Goal: Information Seeking & Learning: Learn about a topic

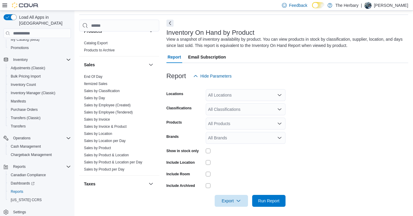
scroll to position [441, 0]
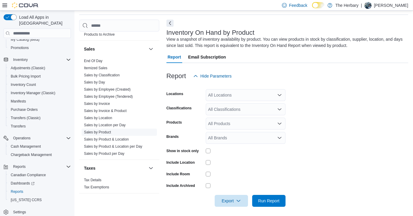
click at [103, 130] on link "Sales by Product" at bounding box center [97, 132] width 27 height 4
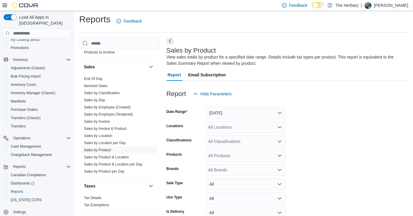
scroll to position [20, 0]
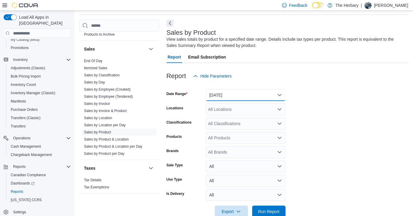
click at [256, 95] on button "[DATE]" at bounding box center [246, 95] width 80 height 12
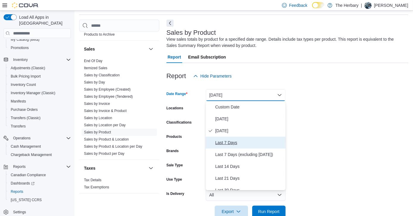
click at [233, 146] on span "Last 7 Days" at bounding box center [249, 142] width 68 height 7
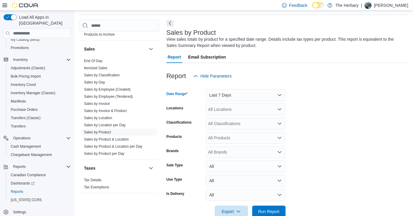
click at [253, 112] on div "All Locations" at bounding box center [246, 109] width 80 height 12
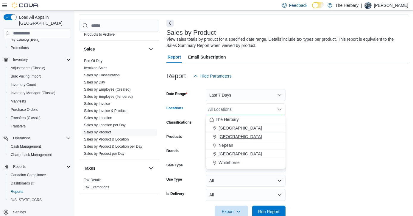
click at [230, 137] on span "[GEOGRAPHIC_DATA]" at bounding box center [239, 137] width 43 height 6
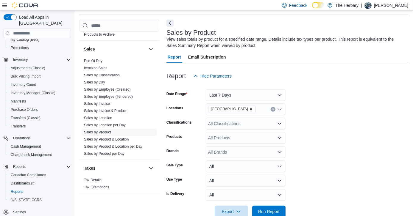
click at [320, 160] on form "Date Range Last 7 Days Locations [GEOGRAPHIC_DATA] Classifications All Classifi…" at bounding box center [286, 150] width 241 height 136
click at [241, 152] on div "All Brands" at bounding box center [246, 152] width 80 height 12
click at [305, 157] on form "Date Range Last 7 Days Locations [GEOGRAPHIC_DATA] Classifications All Classifi…" at bounding box center [286, 150] width 241 height 136
click at [256, 139] on div "All Products" at bounding box center [246, 138] width 80 height 12
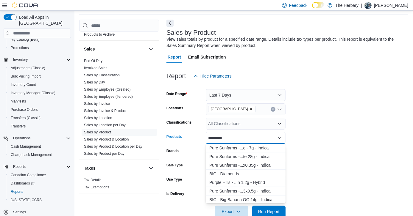
type input "*********"
click at [252, 149] on div "Pure Sunfarms -...e - 7g - Indica" at bounding box center [245, 148] width 73 height 6
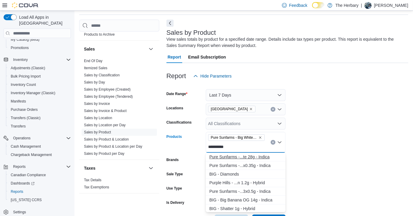
type input "*********"
click at [250, 154] on div "Pure Sunfarms -...te 28g - Indica" at bounding box center [245, 157] width 73 height 6
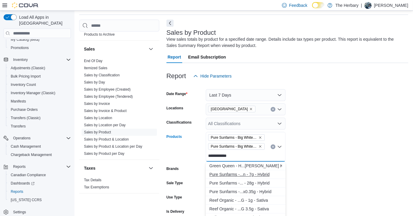
type input "**********"
click at [251, 176] on div "Pure Sunfarms -...n - 7g - Hybrid" at bounding box center [245, 175] width 73 height 6
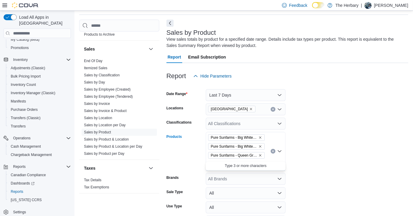
type input "*"
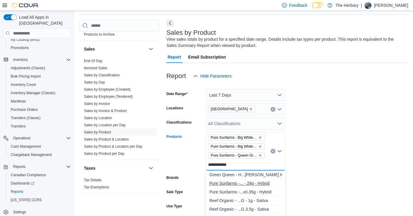
type input "**********"
click at [250, 181] on div "Pure Sunfarms -... - 28g - Hybrid" at bounding box center [245, 184] width 73 height 6
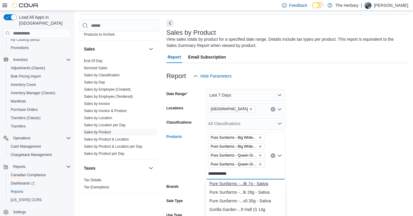
type input "**********"
click at [258, 183] on div "Pure Sunfarms -...ilk 7g - Sativa" at bounding box center [245, 184] width 73 height 6
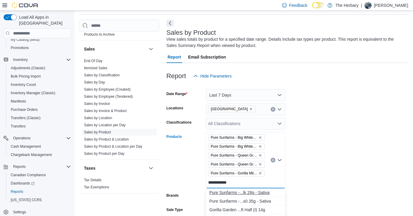
type input "**********"
click at [256, 192] on div "Pure Sunfarms -...lk 28g - Sativa" at bounding box center [245, 193] width 73 height 6
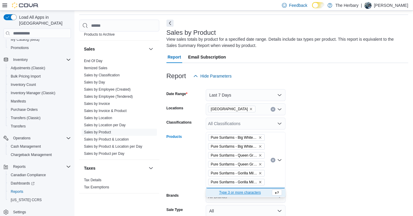
click at [301, 170] on form "Date Range Last 7 Days Locations [GEOGRAPHIC_DATA] Classifications All Classifi…" at bounding box center [286, 172] width 241 height 180
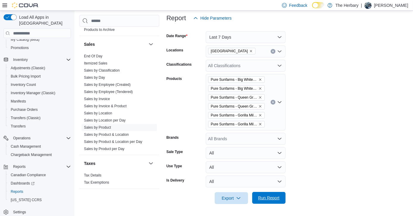
click at [278, 195] on span "Run Report" at bounding box center [268, 198] width 26 height 12
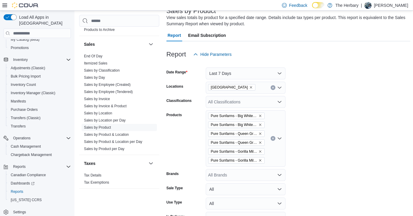
scroll to position [40, 0]
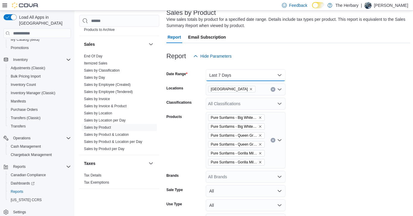
click at [251, 76] on button "Last 7 Days" at bounding box center [246, 75] width 80 height 12
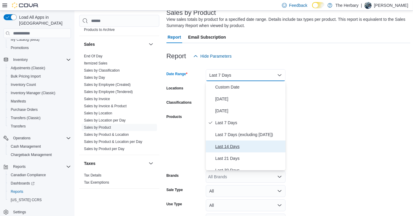
click at [235, 145] on span "Last 14 Days" at bounding box center [249, 146] width 68 height 7
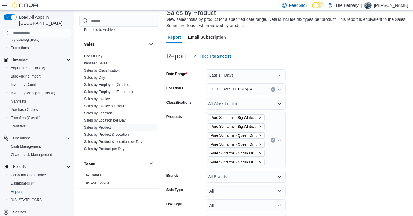
click at [317, 158] on form "Date Range Last 14 Days Locations [GEOGRAPHIC_DATA] Classifications All Classif…" at bounding box center [288, 152] width 244 height 180
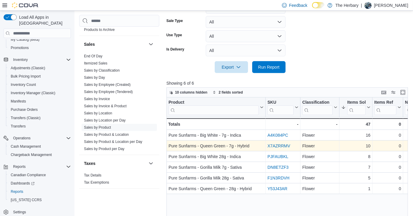
scroll to position [217, 0]
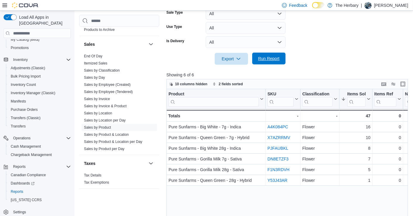
click at [266, 58] on span "Run Report" at bounding box center [268, 59] width 21 height 6
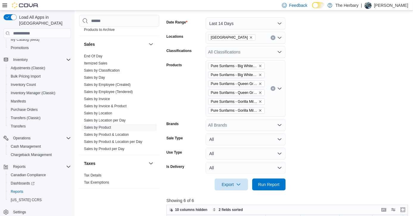
scroll to position [92, 0]
click at [254, 23] on button "Last 14 Days" at bounding box center [246, 23] width 80 height 12
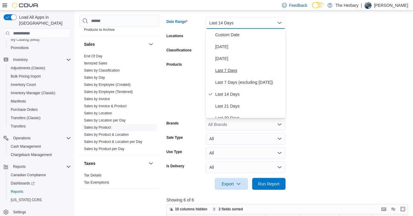
scroll to position [24, 0]
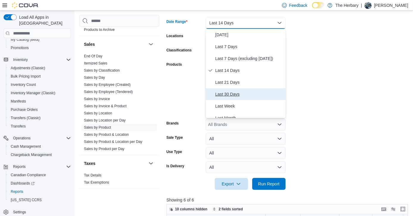
click at [236, 94] on span "Last 30 Days" at bounding box center [249, 94] width 68 height 7
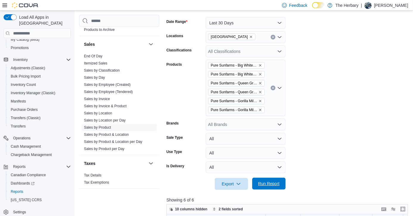
click at [271, 182] on span "Run Report" at bounding box center [268, 184] width 21 height 6
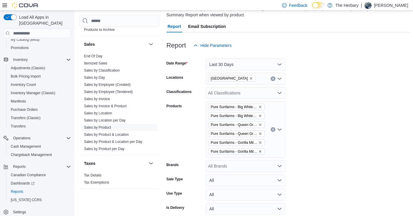
scroll to position [45, 0]
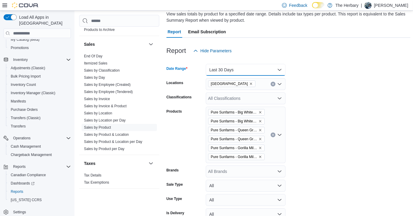
click at [255, 70] on button "Last 30 Days" at bounding box center [246, 70] width 80 height 12
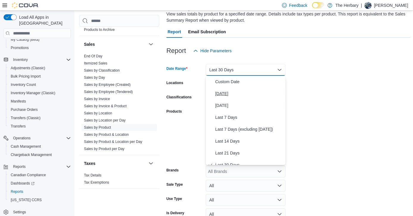
scroll to position [6, 0]
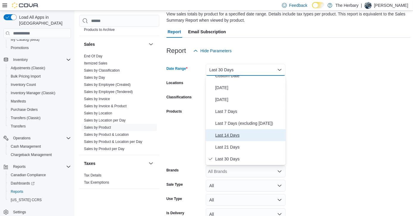
click at [233, 138] on span "Last 14 Days" at bounding box center [249, 135] width 68 height 7
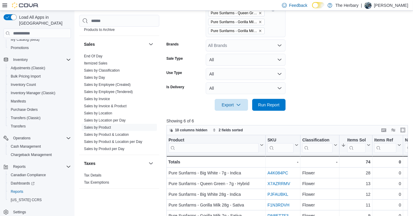
scroll to position [197, 0]
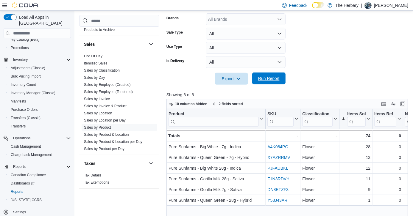
click at [274, 84] on span "Run Report" at bounding box center [268, 79] width 26 height 12
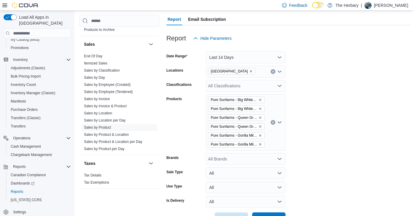
scroll to position [52, 0]
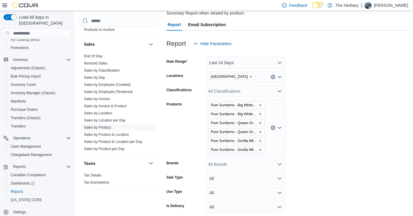
click at [272, 78] on icon "Clear input" at bounding box center [273, 77] width 2 height 2
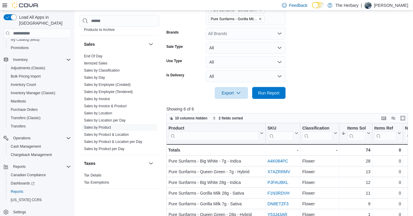
scroll to position [190, 0]
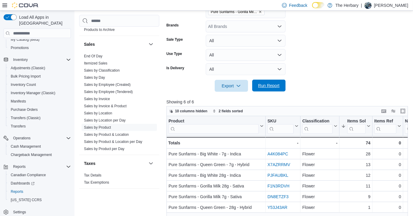
click at [274, 86] on span "Run Report" at bounding box center [268, 86] width 21 height 6
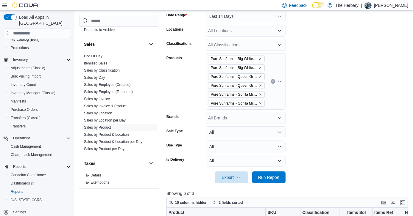
scroll to position [96, 0]
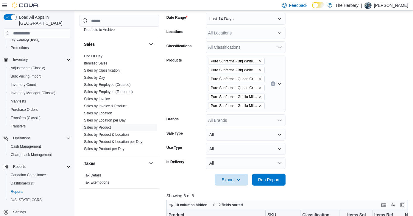
click at [262, 33] on div "All Locations" at bounding box center [246, 33] width 80 height 12
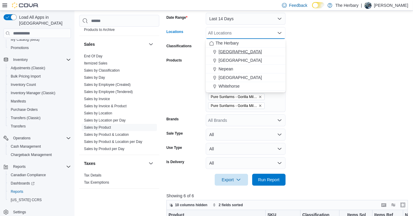
click at [228, 53] on span "[GEOGRAPHIC_DATA]" at bounding box center [239, 52] width 43 height 6
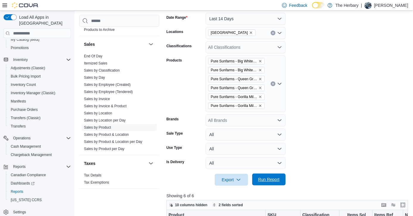
click at [263, 183] on span "Run Report" at bounding box center [268, 180] width 26 height 12
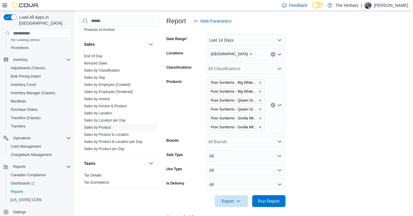
scroll to position [73, 0]
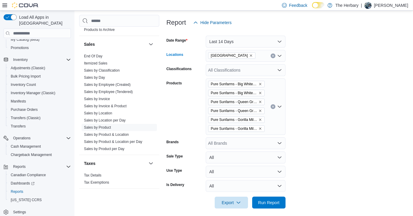
click at [272, 58] on button "Clear input" at bounding box center [272, 56] width 5 height 5
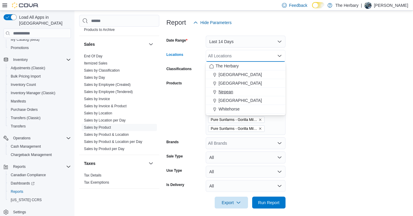
click at [232, 94] on span "Nepean" at bounding box center [225, 92] width 15 height 6
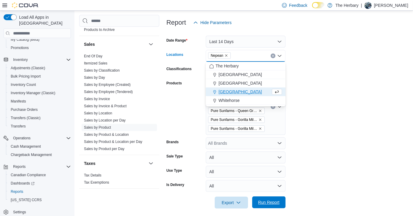
click at [276, 204] on span "Run Report" at bounding box center [268, 203] width 21 height 6
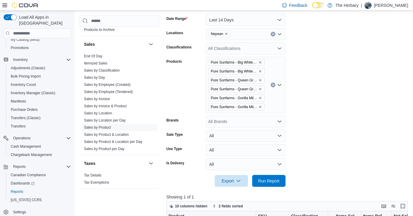
scroll to position [92, 0]
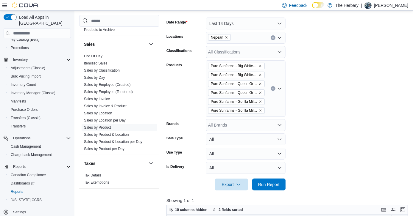
click at [273, 39] on icon "Clear input" at bounding box center [273, 38] width 2 height 2
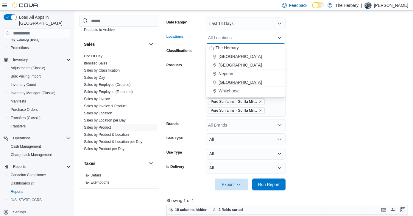
click at [227, 81] on span "[GEOGRAPHIC_DATA]" at bounding box center [239, 82] width 43 height 6
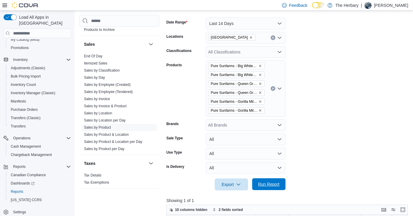
click at [280, 186] on span "Run Report" at bounding box center [268, 184] width 26 height 12
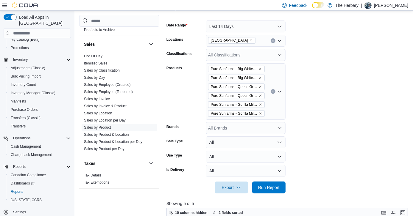
scroll to position [82, 0]
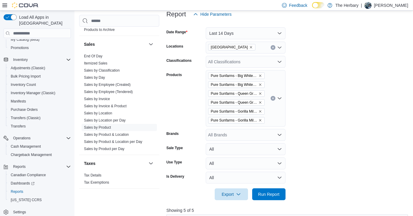
click at [273, 46] on icon "Clear input" at bounding box center [273, 47] width 2 height 2
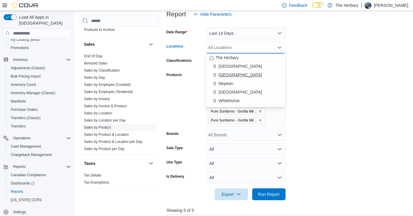
click at [225, 76] on span "[GEOGRAPHIC_DATA]" at bounding box center [239, 75] width 43 height 6
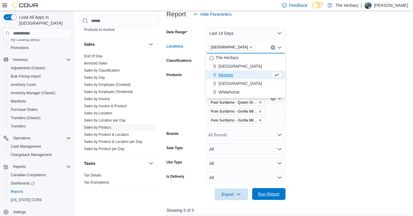
click at [263, 197] on span "Run Report" at bounding box center [268, 194] width 21 height 6
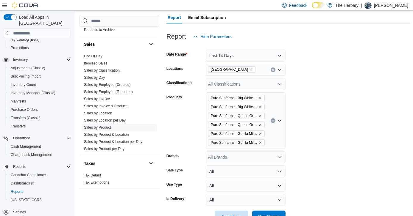
scroll to position [59, 0]
click at [249, 69] on icon "Remove London from selection in this group" at bounding box center [251, 70] width 4 height 4
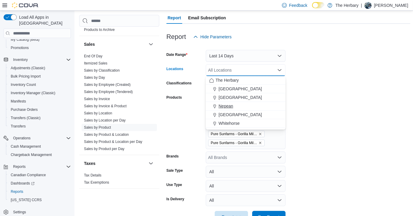
click at [231, 107] on span "Nepean" at bounding box center [225, 106] width 15 height 6
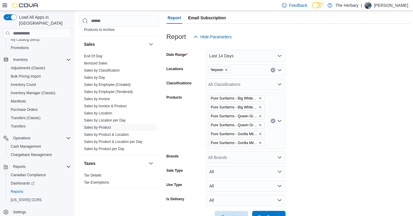
click at [306, 132] on form "Date Range Last 14 Days Locations Nepean Classifications All Classifications Pr…" at bounding box center [288, 133] width 244 height 180
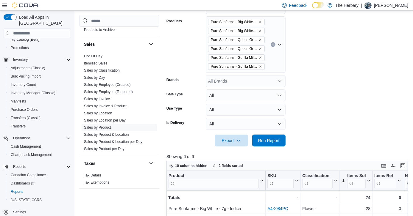
scroll to position [143, 0]
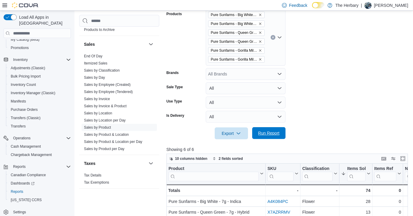
click at [276, 133] on span "Run Report" at bounding box center [268, 133] width 21 height 6
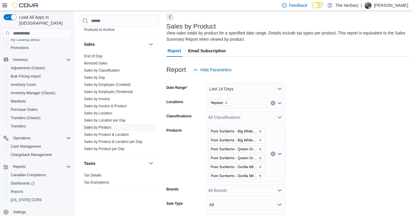
scroll to position [23, 0]
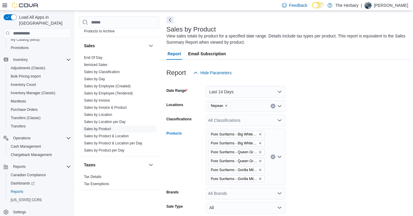
click at [273, 157] on icon "Clear input" at bounding box center [272, 156] width 1 height 1
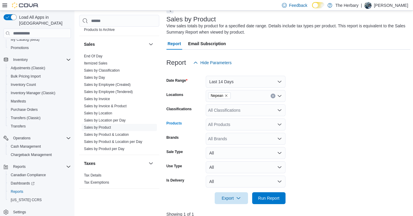
scroll to position [34, 0]
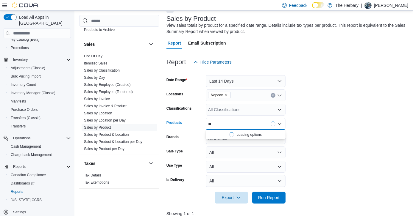
type input "*"
click at [265, 112] on div "All Classifications" at bounding box center [246, 110] width 80 height 12
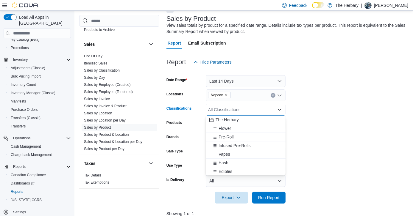
click at [227, 156] on span "Vapes" at bounding box center [224, 154] width 12 height 6
click at [305, 142] on form "Date Range Last 14 Days Locations Nepean Classifications Vapes Combo box. Selec…" at bounding box center [288, 136] width 244 height 136
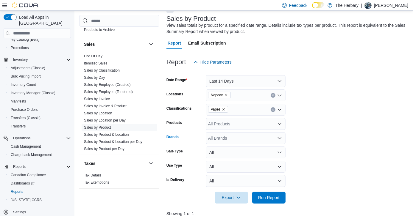
click at [263, 139] on div "All Brands" at bounding box center [246, 138] width 80 height 12
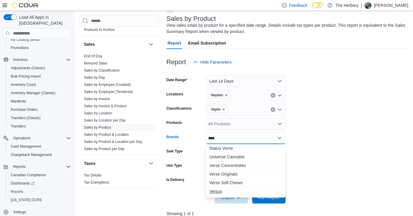
type input "****"
click at [220, 194] on span "Versus" at bounding box center [245, 192] width 73 height 6
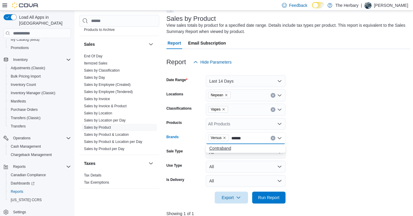
type input "******"
click at [225, 151] on span "Contraband" at bounding box center [245, 148] width 73 height 6
click at [346, 160] on form "Date Range Last 14 Days Locations Nepean Classifications Vapes Products All Pro…" at bounding box center [288, 136] width 244 height 136
click at [271, 94] on button "Clear input" at bounding box center [272, 95] width 5 height 5
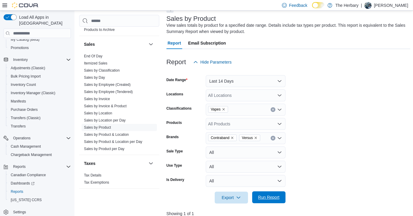
click at [277, 197] on span "Run Report" at bounding box center [268, 198] width 21 height 6
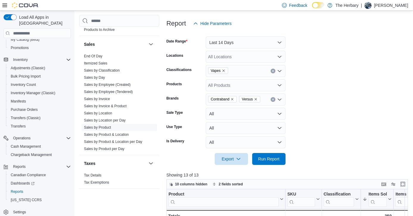
scroll to position [63, 0]
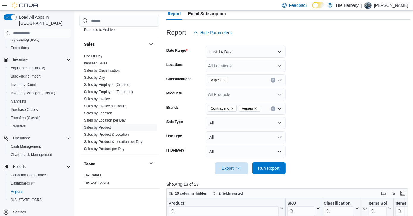
click at [256, 66] on div "All Locations" at bounding box center [246, 66] width 80 height 12
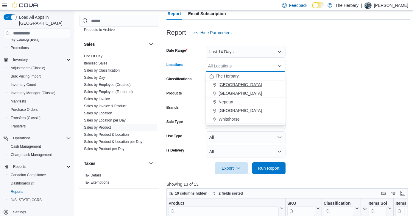
click at [233, 87] on span "[GEOGRAPHIC_DATA]" at bounding box center [239, 85] width 43 height 6
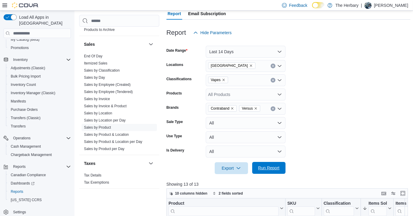
click at [268, 170] on span "Run Report" at bounding box center [268, 168] width 21 height 6
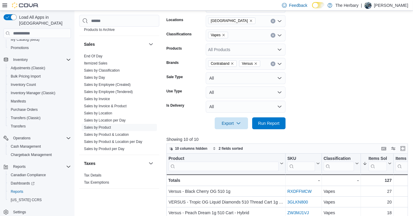
scroll to position [107, 0]
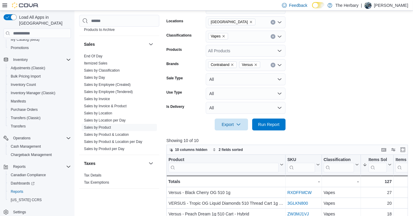
click at [272, 23] on icon "Clear input" at bounding box center [273, 22] width 2 height 2
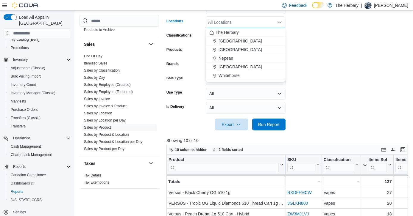
click at [225, 59] on span "Nepean" at bounding box center [225, 58] width 15 height 6
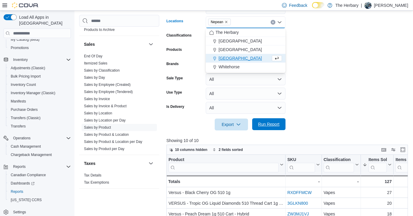
click at [270, 128] on span "Run Report" at bounding box center [268, 124] width 26 height 12
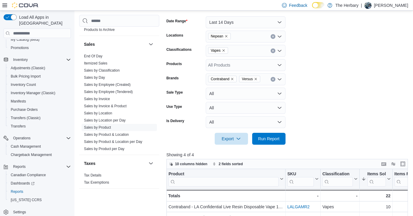
scroll to position [87, 0]
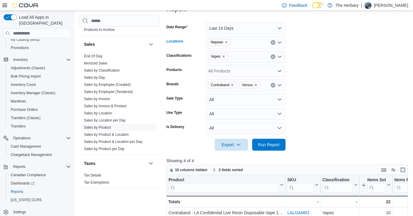
click at [272, 43] on icon "Clear input" at bounding box center [273, 42] width 2 height 2
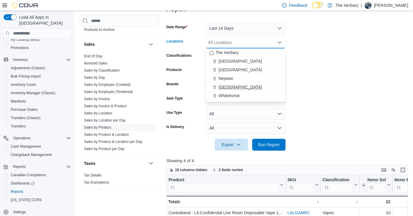
click at [230, 85] on span "[GEOGRAPHIC_DATA]" at bounding box center [239, 87] width 43 height 6
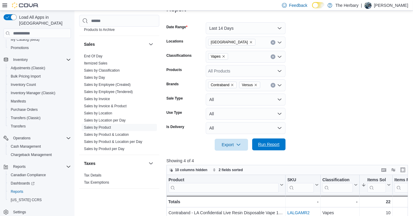
click at [267, 149] on span "Run Report" at bounding box center [268, 145] width 26 height 12
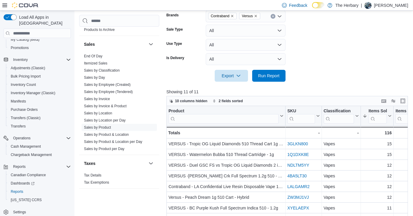
scroll to position [109, 0]
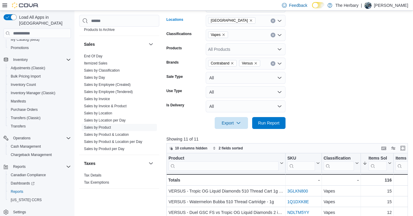
click at [272, 21] on icon "Clear input" at bounding box center [273, 21] width 2 height 2
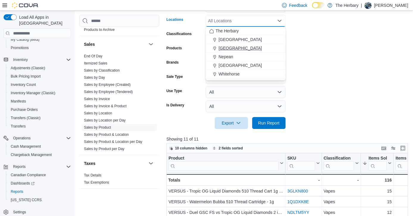
click at [227, 51] on button "[GEOGRAPHIC_DATA]" at bounding box center [246, 48] width 80 height 9
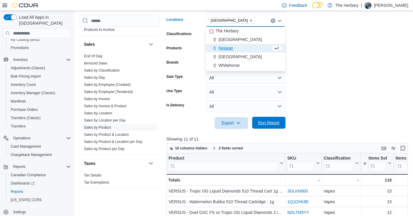
click at [266, 127] on span "Run Report" at bounding box center [268, 123] width 26 height 12
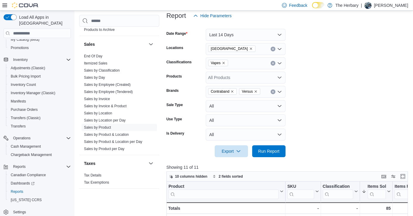
scroll to position [79, 0]
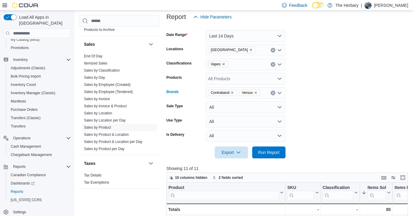
click at [273, 94] on button "Clear input" at bounding box center [272, 93] width 5 height 5
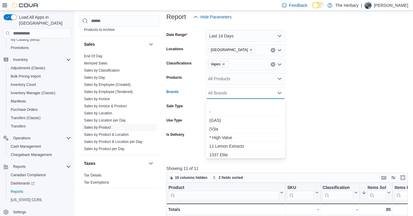
type input "*"
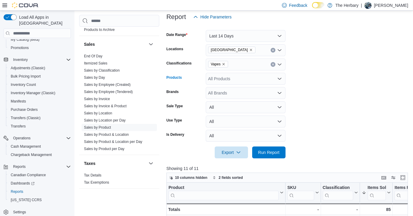
click at [251, 79] on div "All Products" at bounding box center [246, 79] width 80 height 12
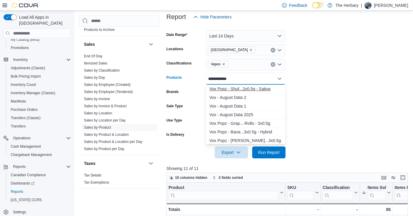
type input "**********"
click at [254, 89] on div "Vox Popz - Shuf...2x0.5g - Sativa" at bounding box center [245, 89] width 73 height 6
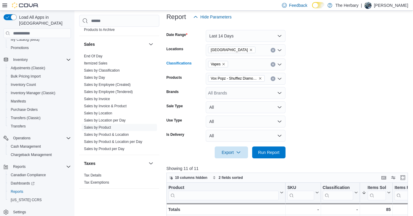
click at [273, 65] on icon "Clear input" at bounding box center [273, 64] width 2 height 2
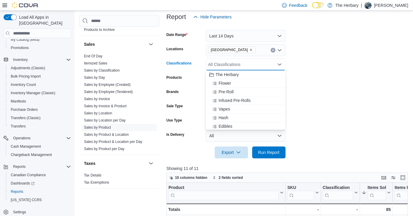
click at [274, 51] on button "Clear input" at bounding box center [272, 50] width 5 height 5
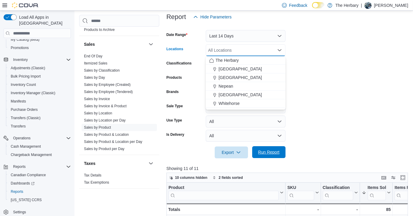
click at [275, 148] on span "Run Report" at bounding box center [268, 152] width 26 height 12
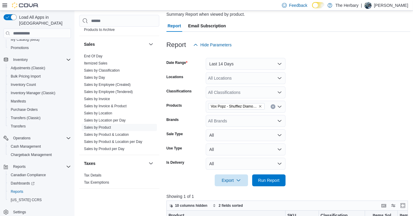
scroll to position [51, 0]
click at [270, 78] on div "All Locations" at bounding box center [246, 78] width 80 height 12
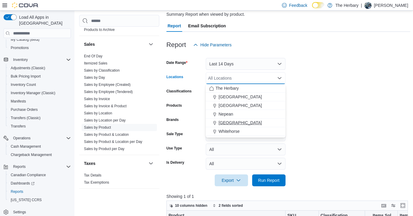
click at [227, 121] on span "[GEOGRAPHIC_DATA]" at bounding box center [239, 123] width 43 height 6
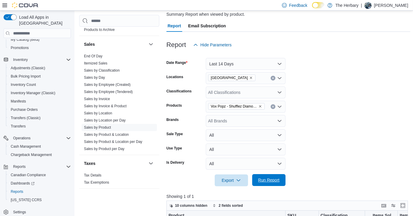
click at [279, 179] on span "Run Report" at bounding box center [268, 180] width 26 height 12
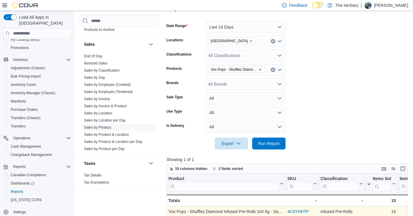
scroll to position [70, 0]
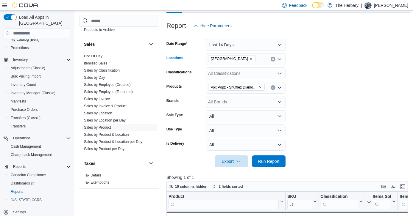
click at [274, 60] on icon "Clear input" at bounding box center [273, 59] width 2 height 2
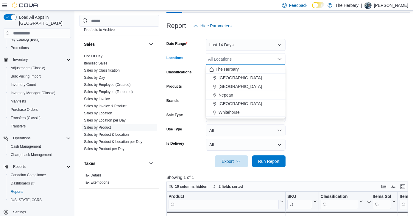
click at [231, 98] on button "Nepean" at bounding box center [246, 95] width 80 height 9
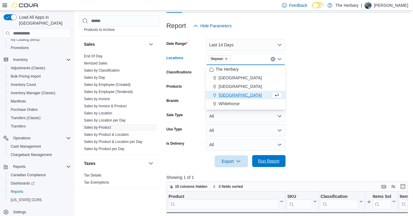
click at [280, 160] on span "Run Report" at bounding box center [268, 161] width 26 height 12
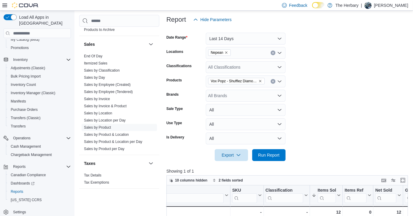
scroll to position [74, 0]
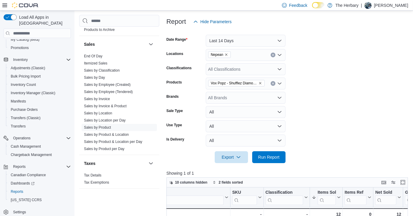
click at [271, 55] on button "Clear input" at bounding box center [272, 55] width 5 height 5
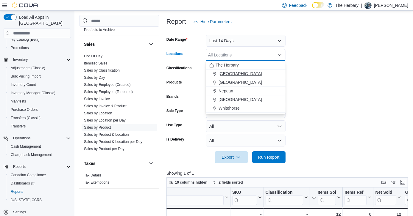
click at [231, 74] on span "[GEOGRAPHIC_DATA]" at bounding box center [239, 74] width 43 height 6
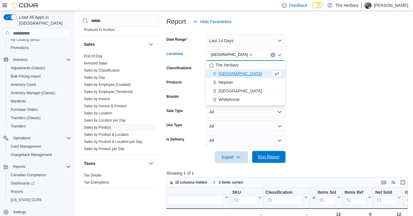
click at [271, 154] on span "Run Report" at bounding box center [268, 157] width 26 height 12
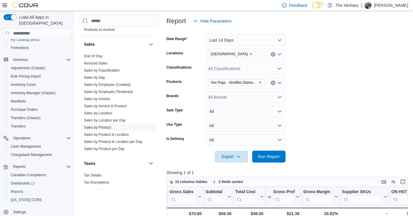
scroll to position [73, 0]
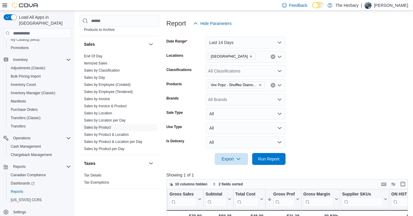
click at [272, 57] on icon "Clear input" at bounding box center [272, 56] width 1 height 1
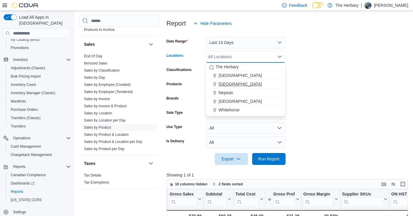
click at [225, 81] on span "[GEOGRAPHIC_DATA]" at bounding box center [239, 84] width 43 height 6
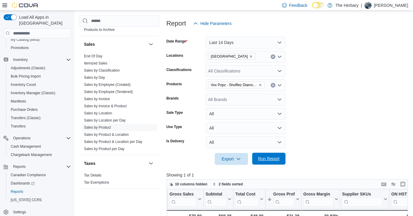
click at [274, 157] on span "Run Report" at bounding box center [268, 159] width 21 height 6
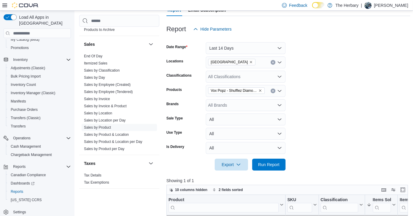
scroll to position [67, 0]
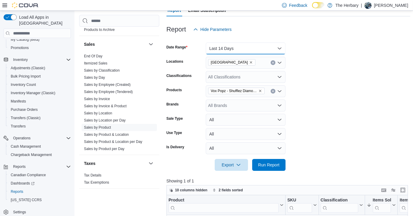
click at [264, 49] on button "Last 14 Days" at bounding box center [246, 49] width 80 height 12
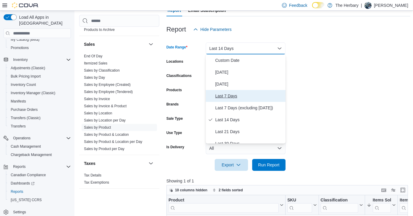
click at [229, 93] on span "Last 7 Days" at bounding box center [249, 95] width 68 height 7
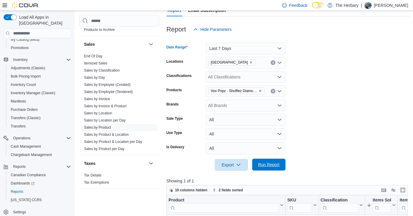
click at [267, 160] on span "Run Report" at bounding box center [268, 165] width 26 height 12
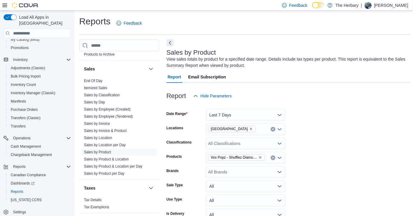
click at [173, 42] on button "Next" at bounding box center [169, 42] width 7 height 7
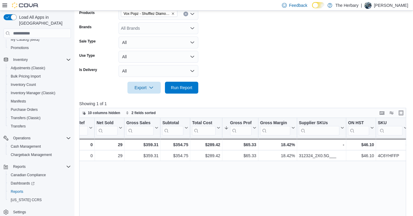
scroll to position [138, 0]
